Goal: Navigation & Orientation: Find specific page/section

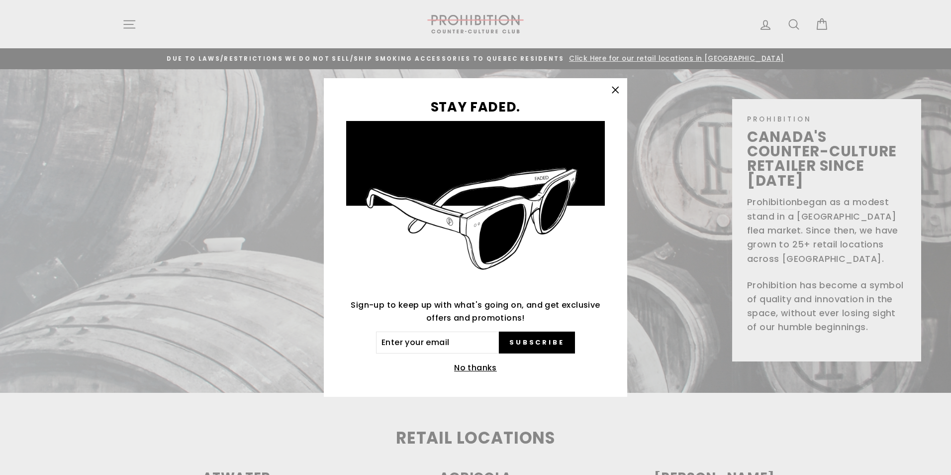
click at [615, 90] on icon "button" at bounding box center [616, 90] width 14 height 14
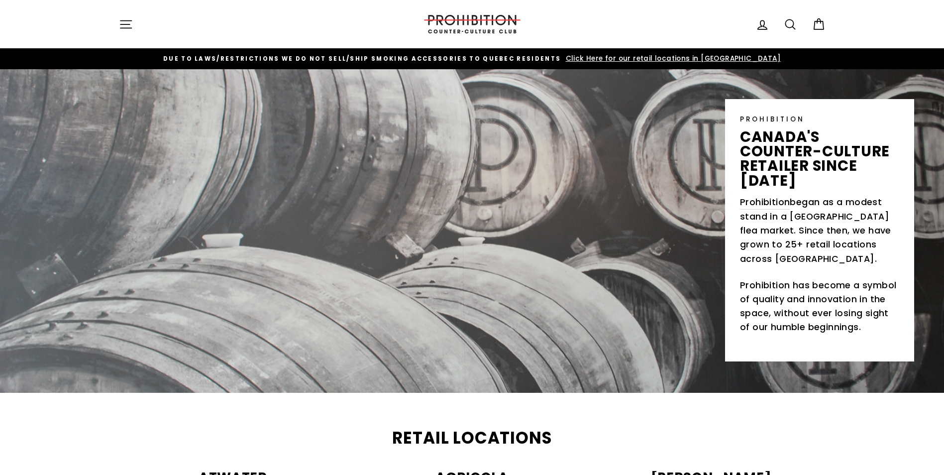
click at [123, 25] on icon "button" at bounding box center [126, 24] width 14 height 14
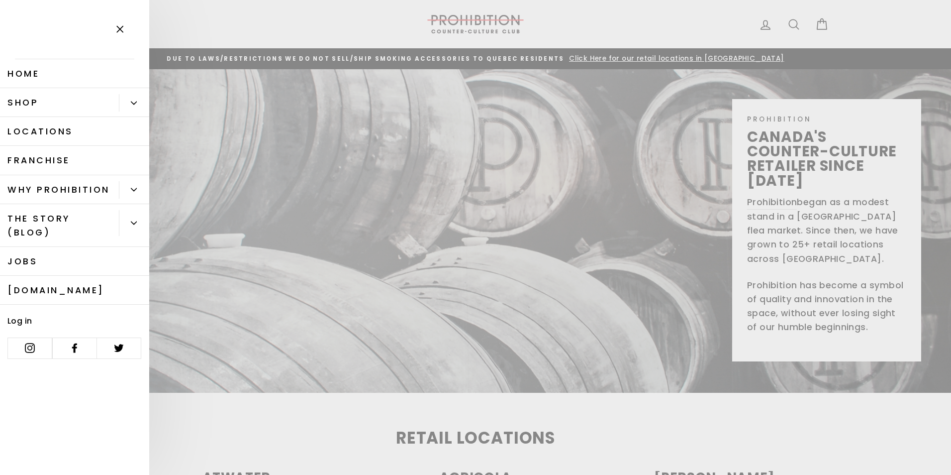
click at [139, 102] on button "Primary" at bounding box center [134, 102] width 30 height 17
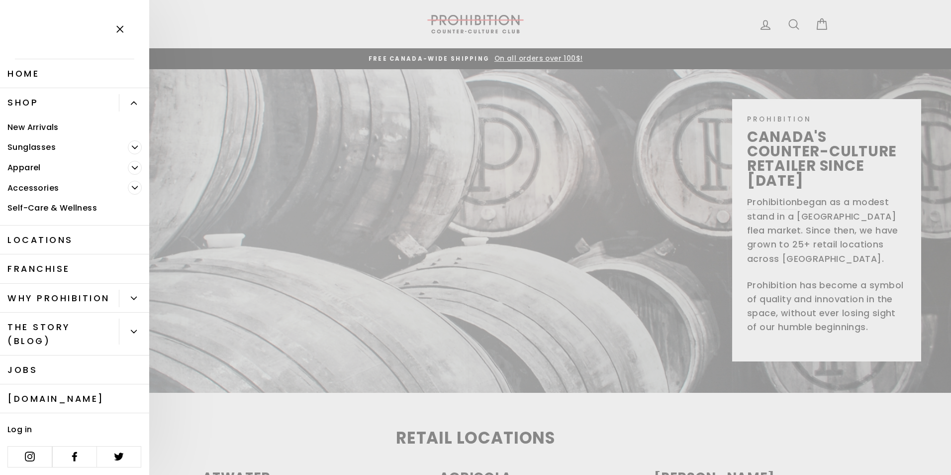
click at [69, 211] on link "Self-Care & Wellness" at bounding box center [74, 208] width 149 height 20
click at [71, 191] on link "Accessories" at bounding box center [64, 188] width 128 height 20
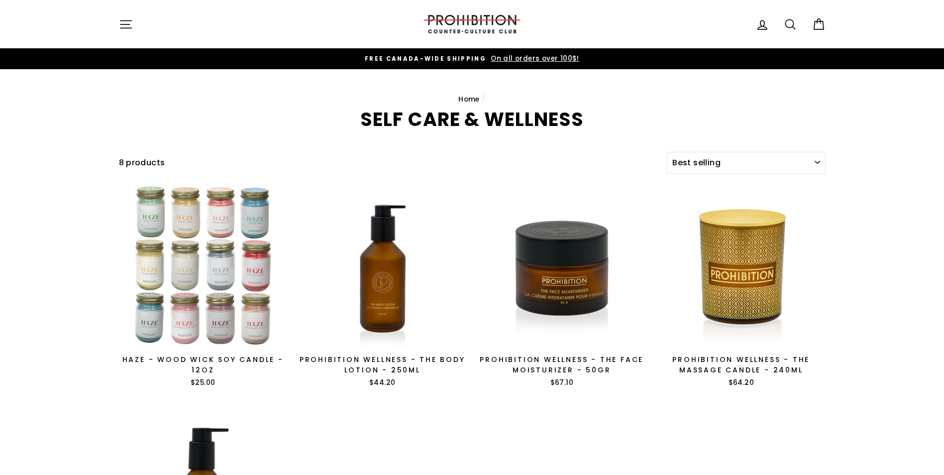
select select "best-selling"
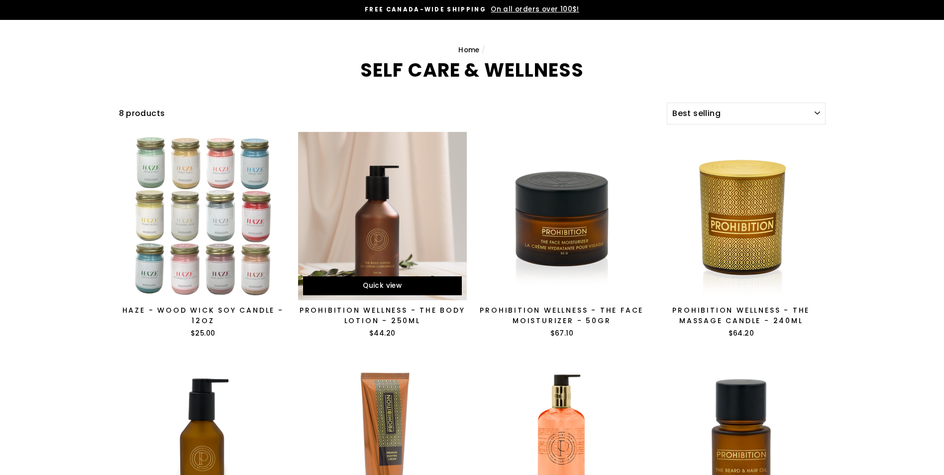
scroll to position [50, 0]
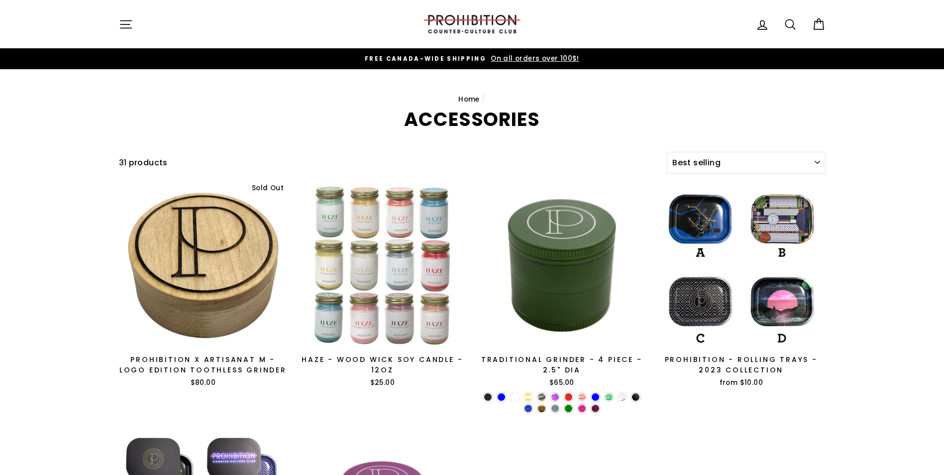
select select "best-selling"
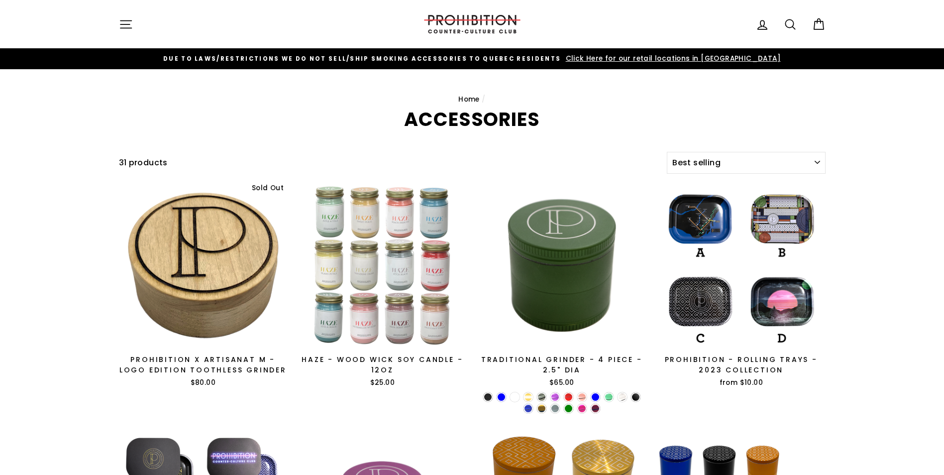
click at [128, 26] on icon "button" at bounding box center [126, 24] width 14 height 14
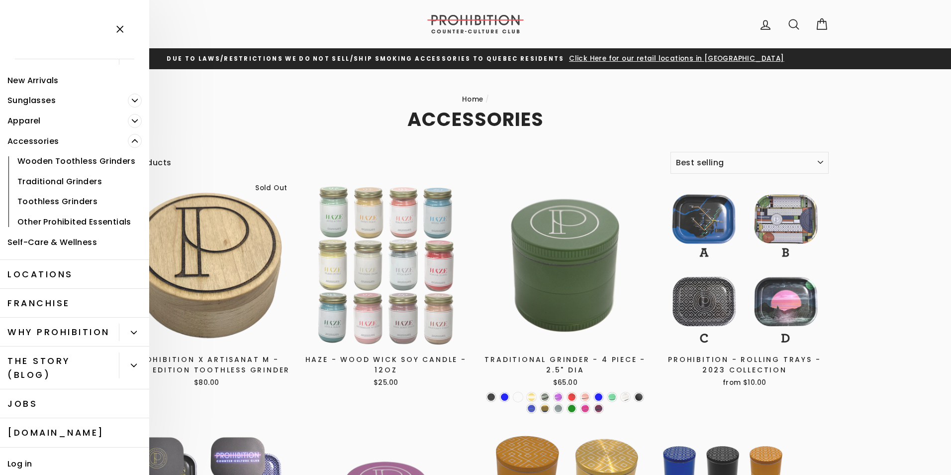
scroll to position [122, 0]
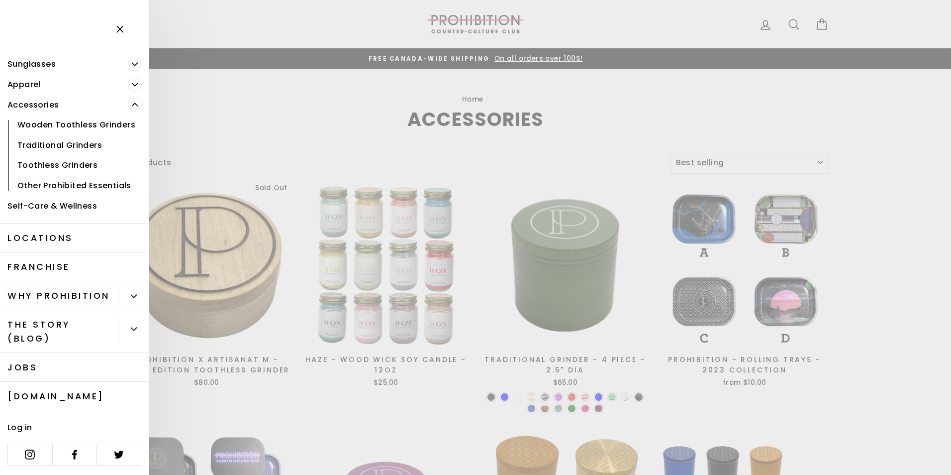
click at [42, 175] on link "Other Prohibited Essentials" at bounding box center [74, 185] width 149 height 20
